Goal: Task Accomplishment & Management: Manage account settings

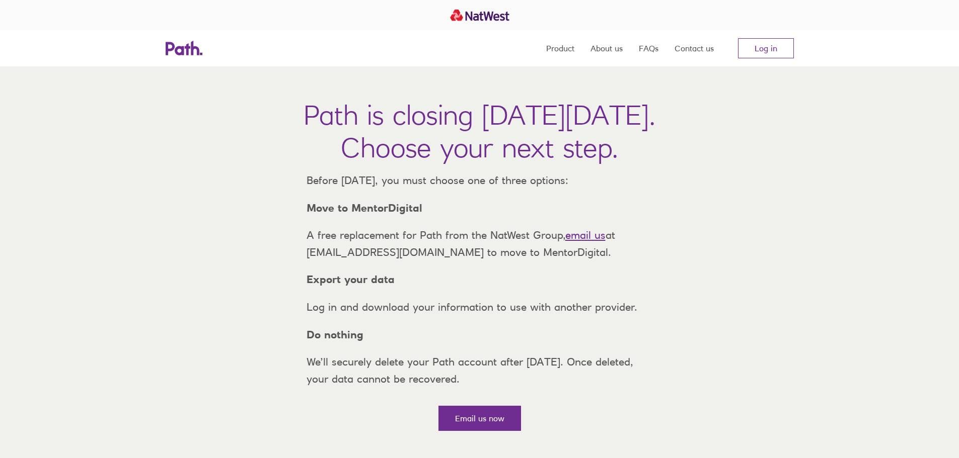
click at [775, 58] on nav "Product About us FAQs Contact us Log in" at bounding box center [670, 48] width 248 height 36
click at [760, 53] on link "Log in" at bounding box center [766, 48] width 56 height 20
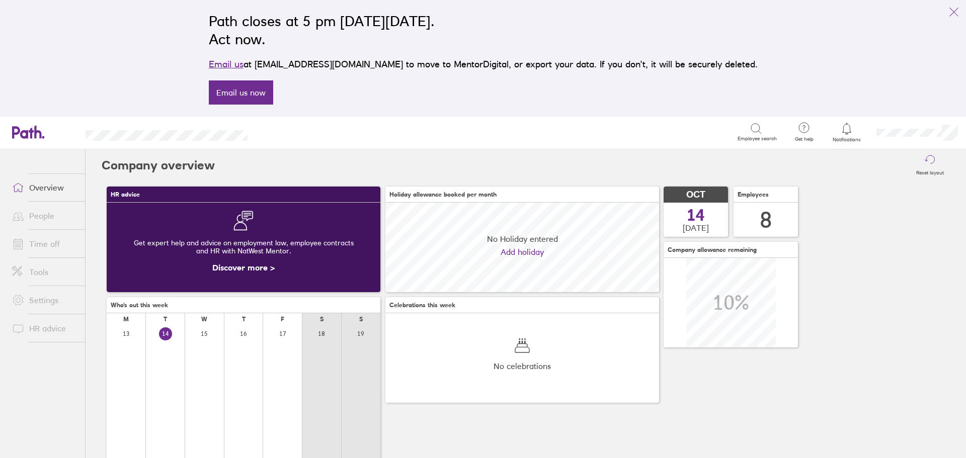
scroll to position [90, 274]
click at [959, 10] on icon "link" at bounding box center [954, 12] width 12 height 12
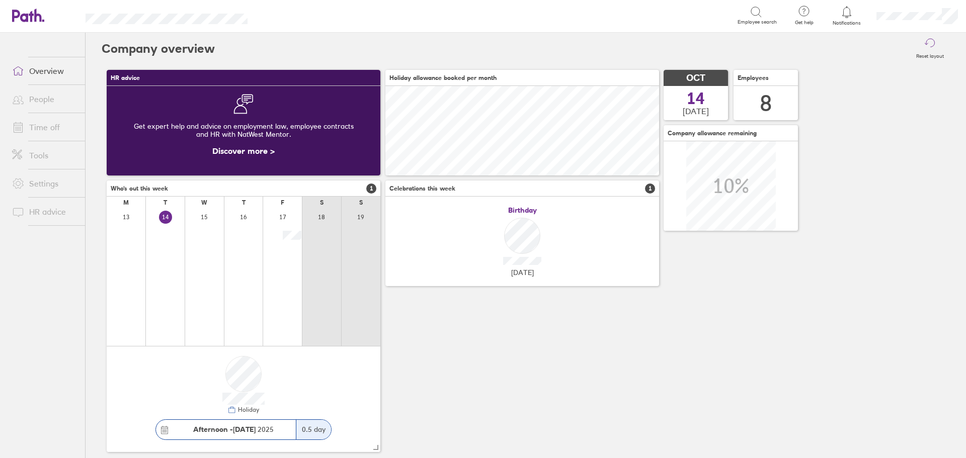
click at [44, 124] on link "Time off" at bounding box center [44, 127] width 81 height 20
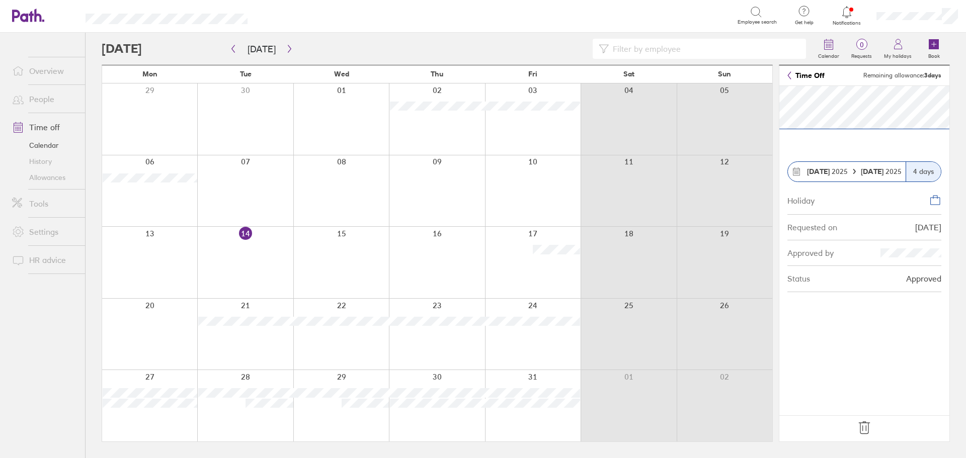
click at [863, 431] on icon at bounding box center [864, 428] width 11 height 12
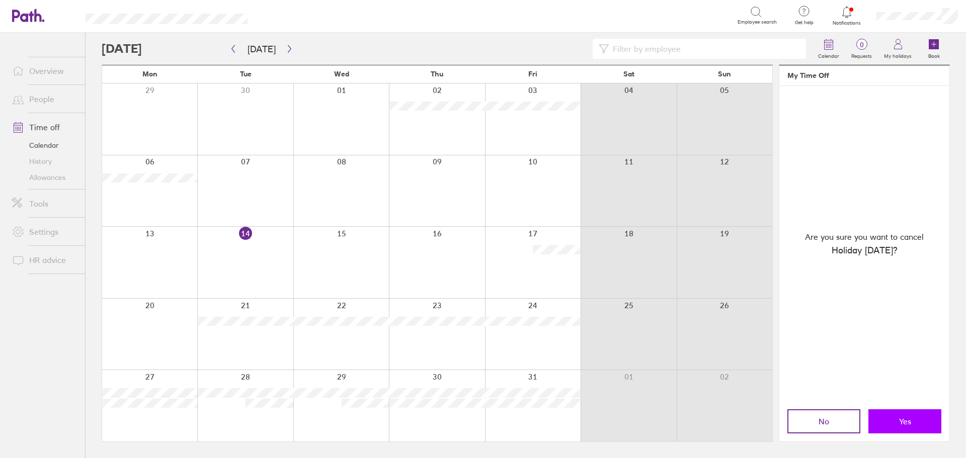
click at [907, 424] on span "Yes" at bounding box center [905, 421] width 12 height 9
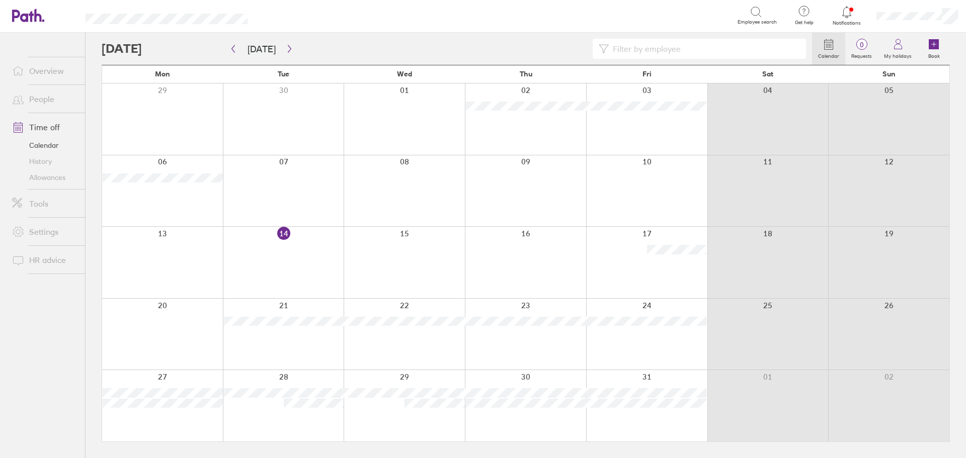
click at [344, 424] on div at bounding box center [404, 405] width 121 height 71
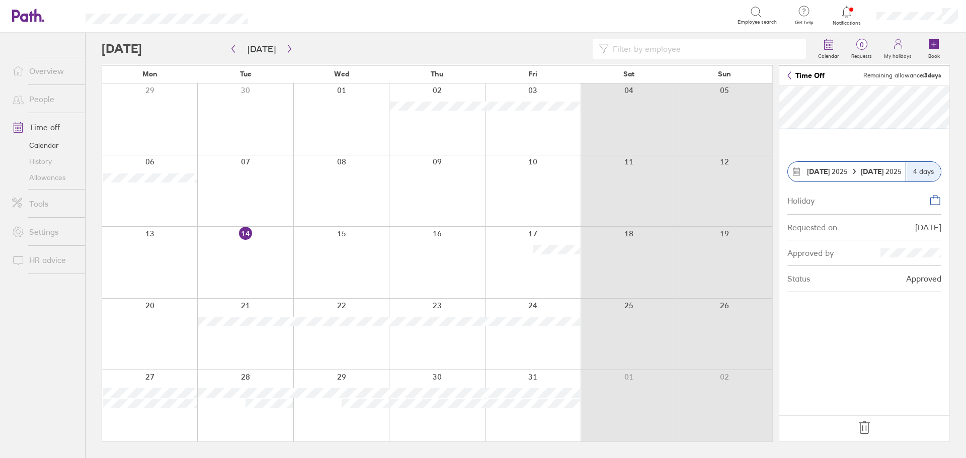
click at [866, 428] on icon at bounding box center [865, 428] width 16 height 16
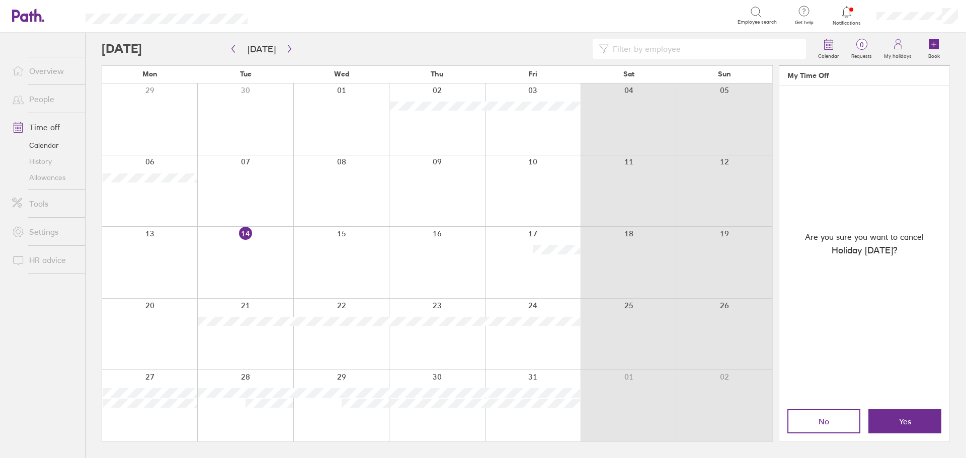
click at [918, 417] on button "Yes" at bounding box center [905, 422] width 73 height 24
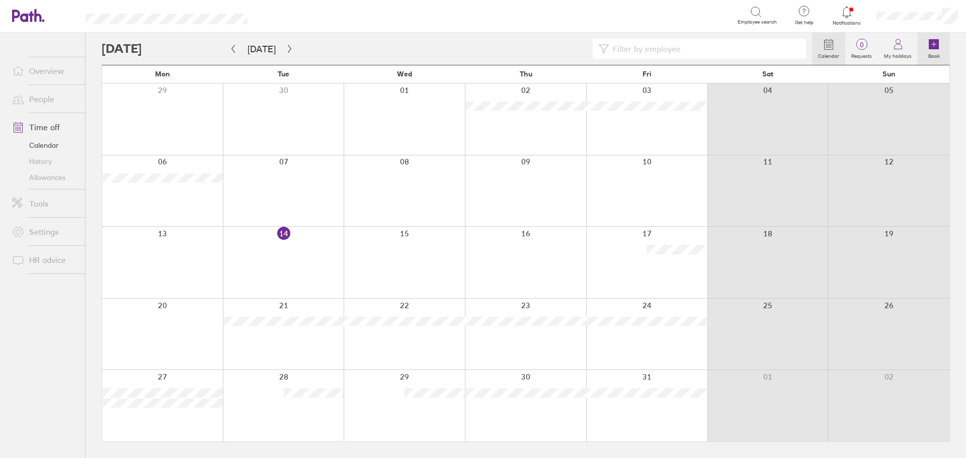
click at [934, 42] on g at bounding box center [934, 44] width 10 height 10
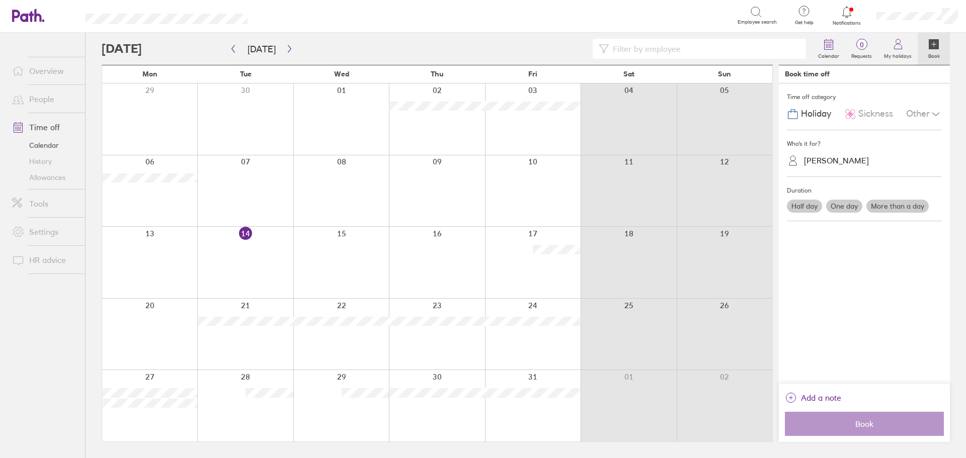
click at [854, 204] on label "One day" at bounding box center [844, 206] width 36 height 13
click at [0, 0] on input "One day" at bounding box center [0, 0] width 0 height 0
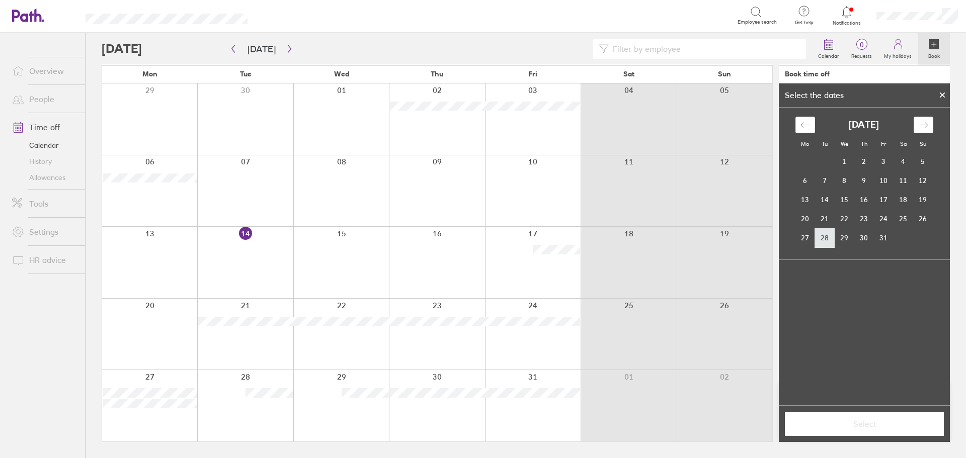
click at [825, 236] on td "28" at bounding box center [825, 237] width 20 height 19
click at [873, 424] on span "Select" at bounding box center [864, 424] width 145 height 9
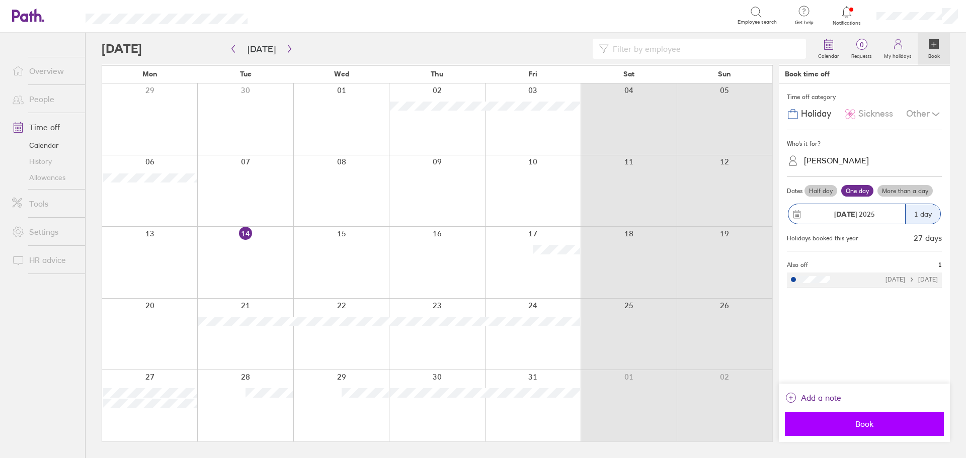
click at [867, 424] on span "Book" at bounding box center [864, 424] width 145 height 9
